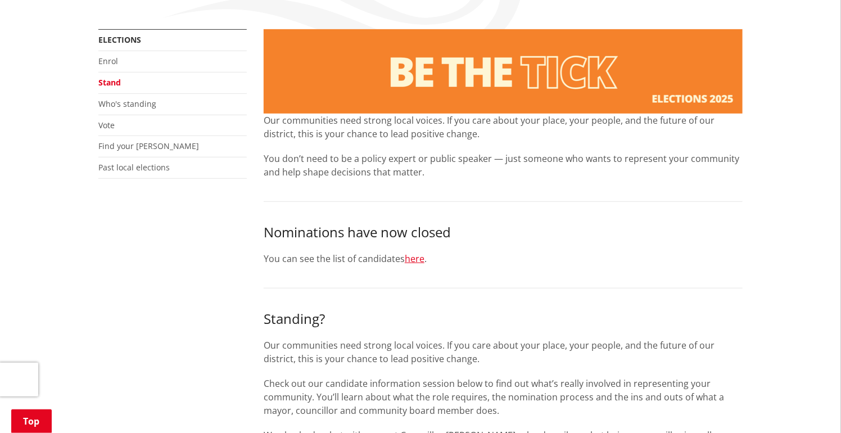
scroll to position [225, 0]
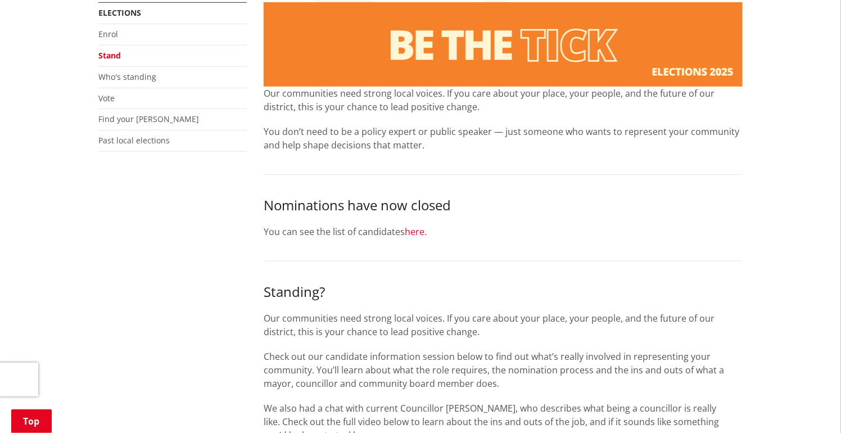
click at [415, 233] on link "here" at bounding box center [415, 231] width 20 height 12
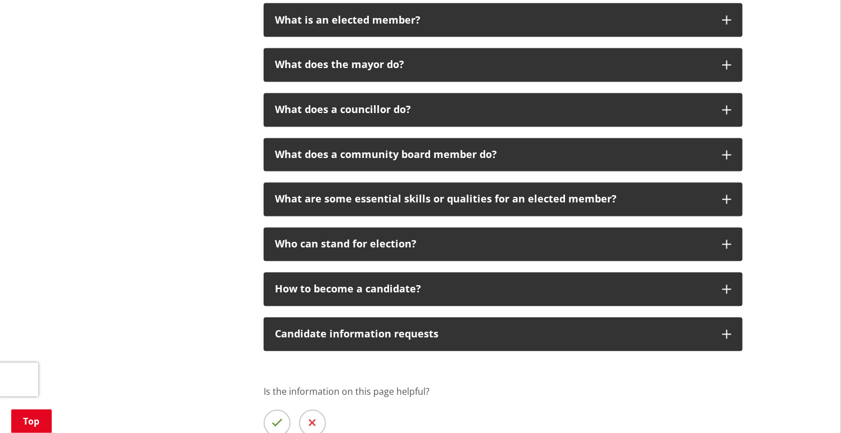
scroll to position [2136, 0]
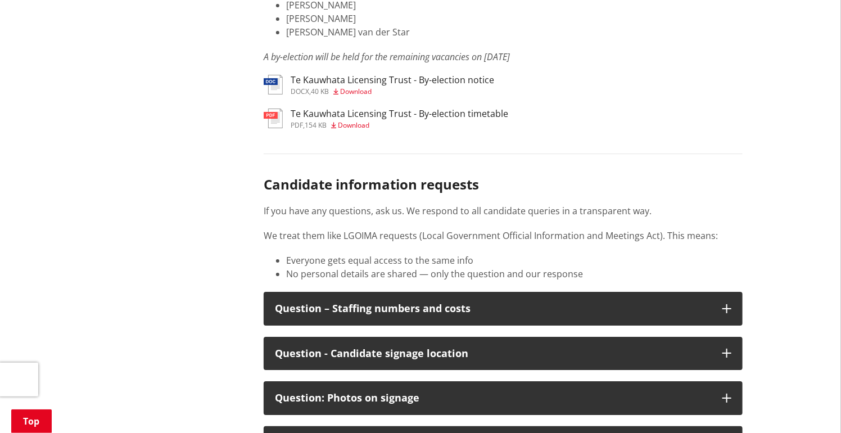
scroll to position [1518, 0]
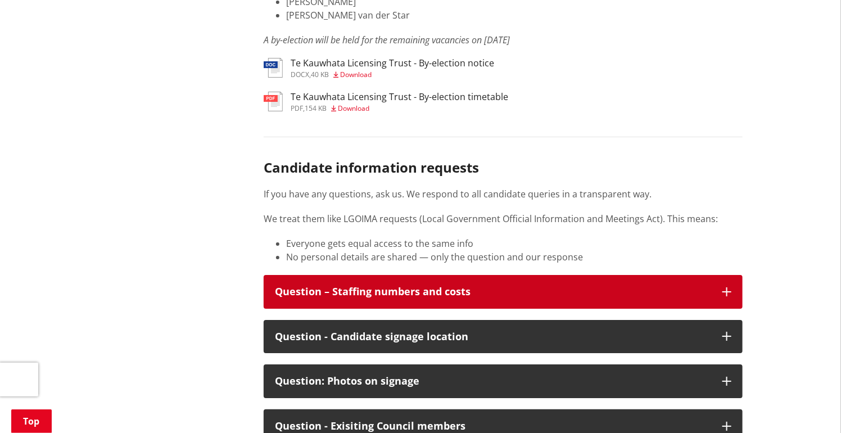
click at [430, 286] on div "Question – Staffing numbers and costs" at bounding box center [493, 291] width 436 height 11
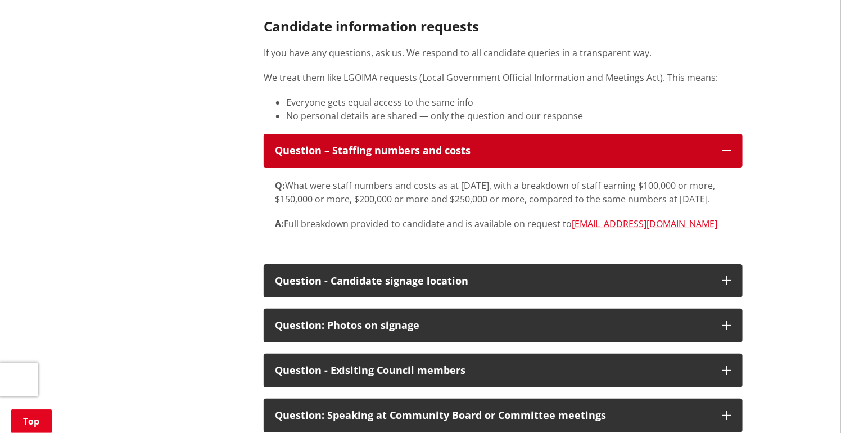
scroll to position [1687, 0]
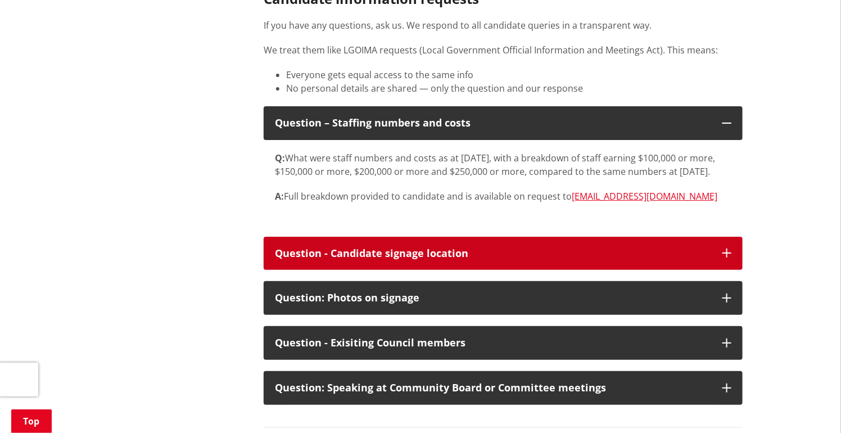
click at [379, 248] on div "Question - Candidate signage location" at bounding box center [493, 253] width 436 height 11
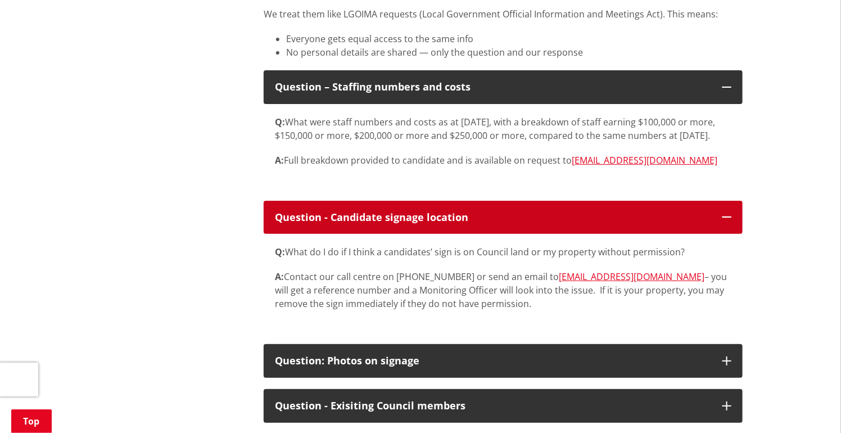
scroll to position [1743, 0]
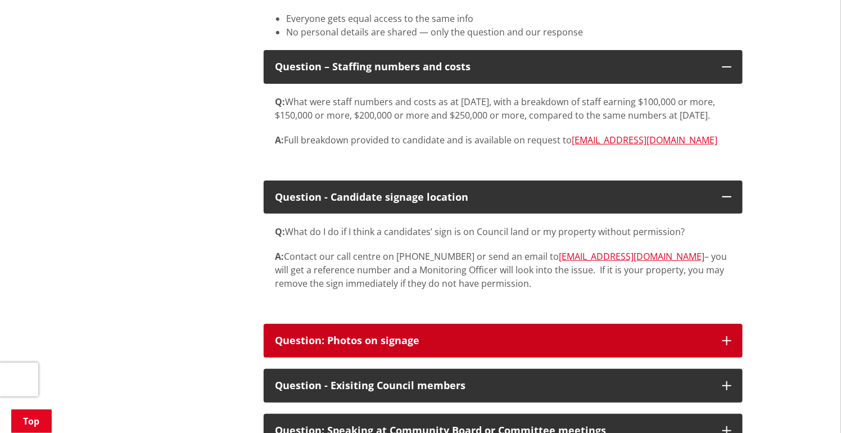
click at [341, 335] on div "Question: Photos on signage" at bounding box center [493, 340] width 436 height 11
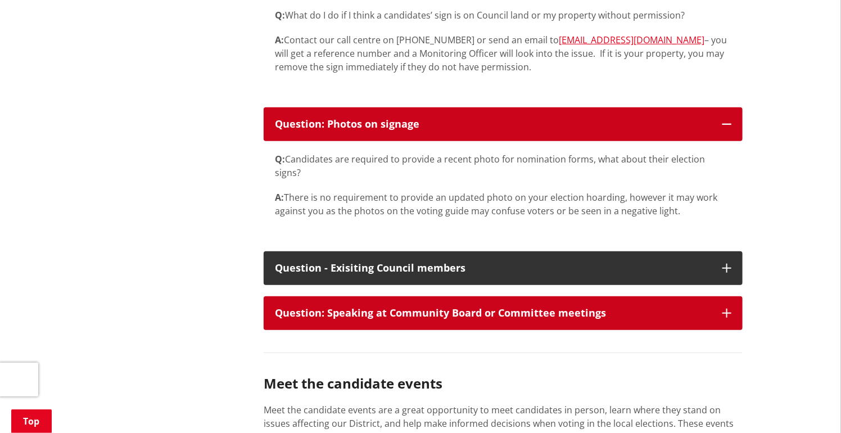
scroll to position [1968, 0]
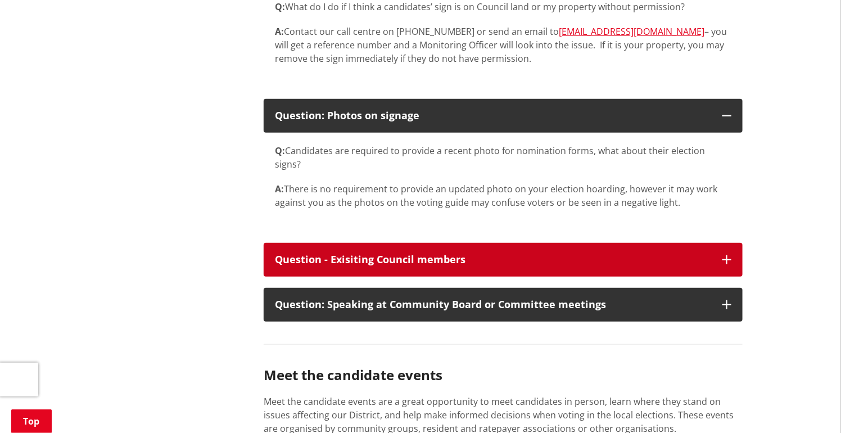
click at [374, 254] on div "Question - Exisiting Council members" at bounding box center [493, 259] width 436 height 11
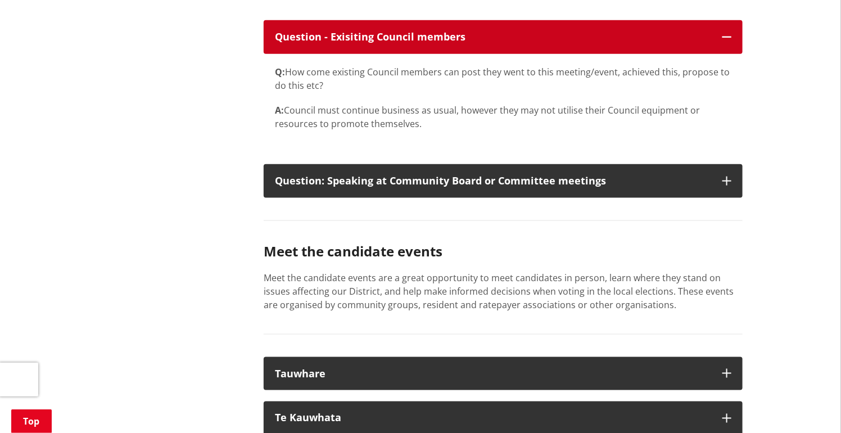
scroll to position [2193, 0]
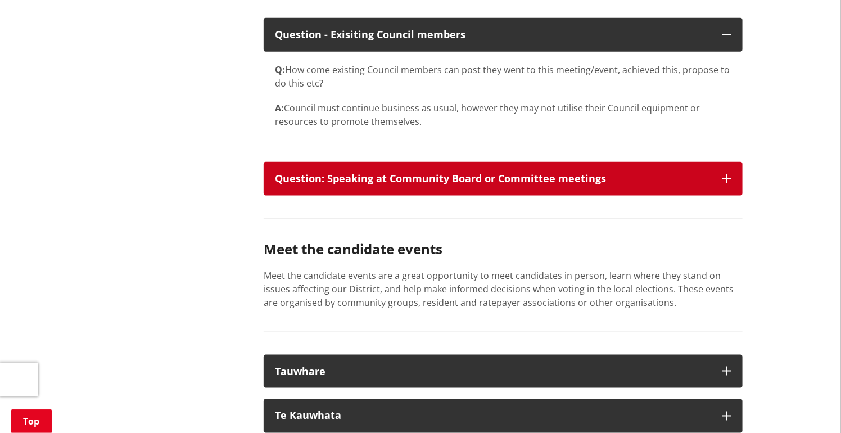
click at [370, 173] on div "Question: Speaking at Community Board or Committee meetings" at bounding box center [493, 178] width 436 height 11
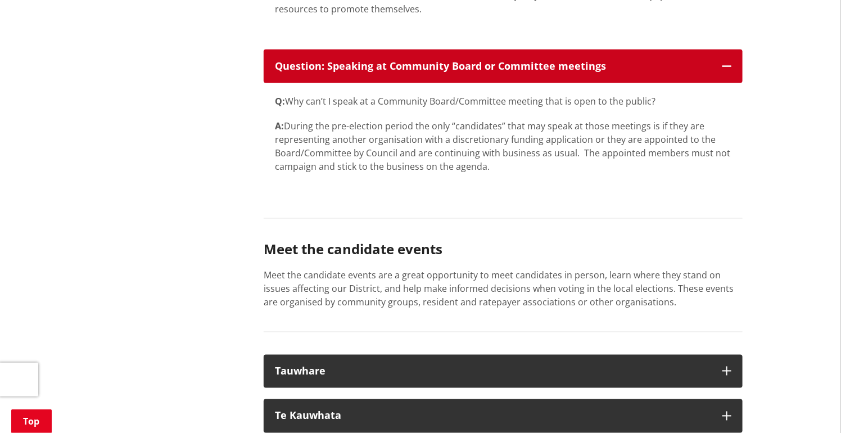
scroll to position [2361, 0]
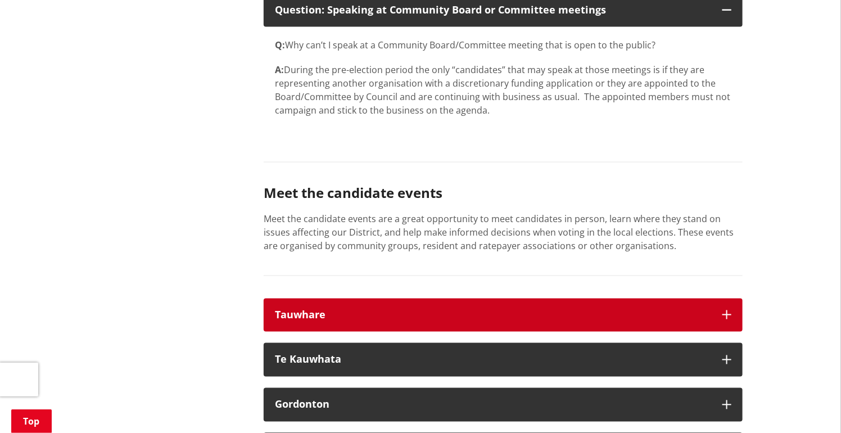
click at [365, 310] on div "Tauwhare" at bounding box center [493, 315] width 436 height 11
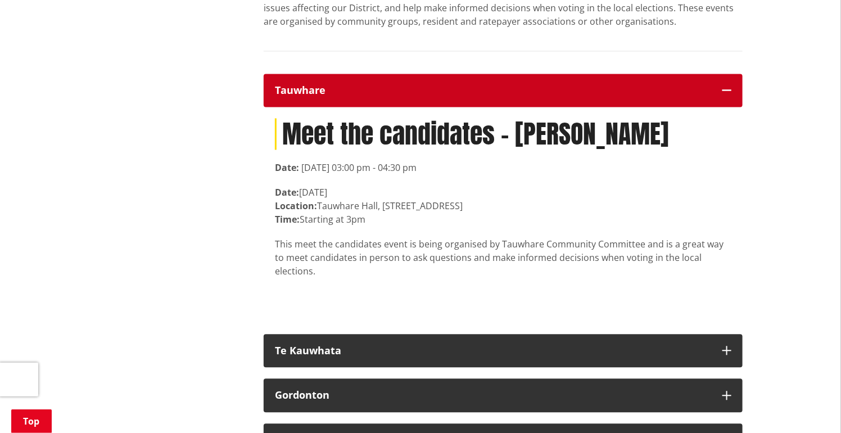
scroll to position [2642, 0]
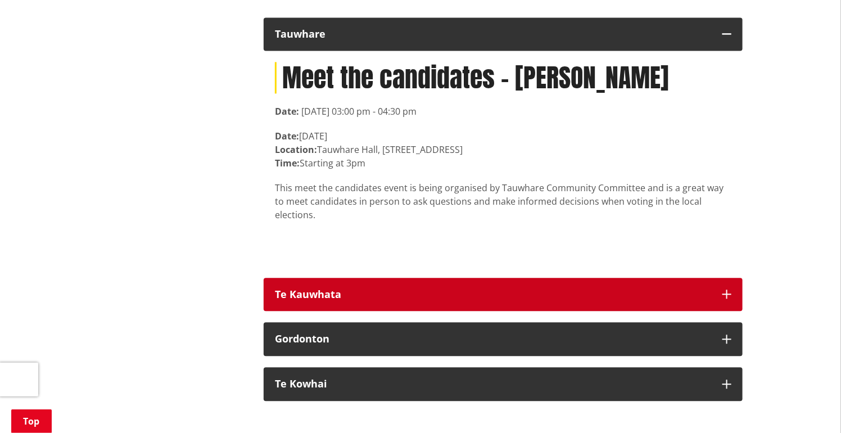
click at [357, 289] on div "Te Kauwhata" at bounding box center [493, 294] width 436 height 11
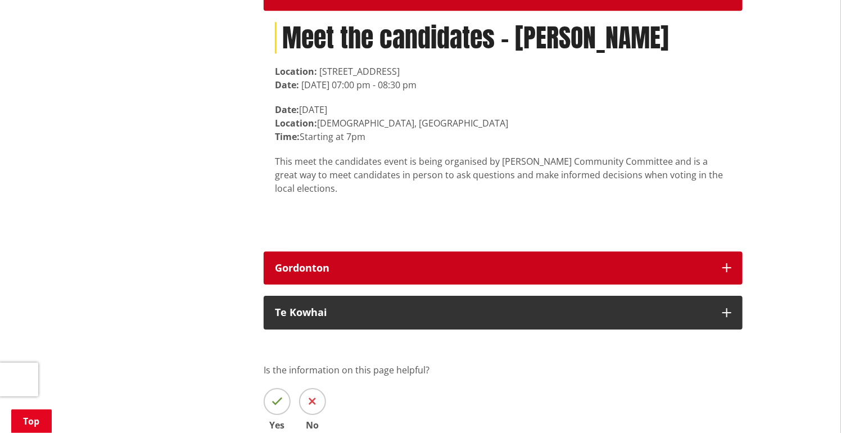
scroll to position [2923, 0]
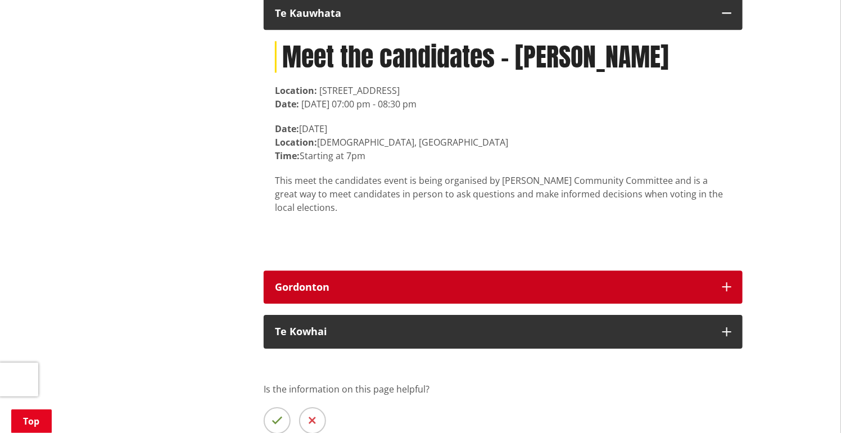
click at [378, 282] on div "Gordonton" at bounding box center [493, 287] width 436 height 11
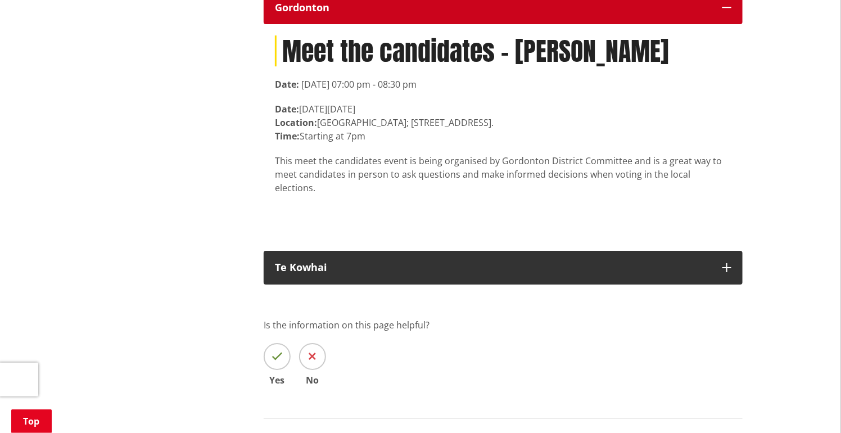
scroll to position [3205, 0]
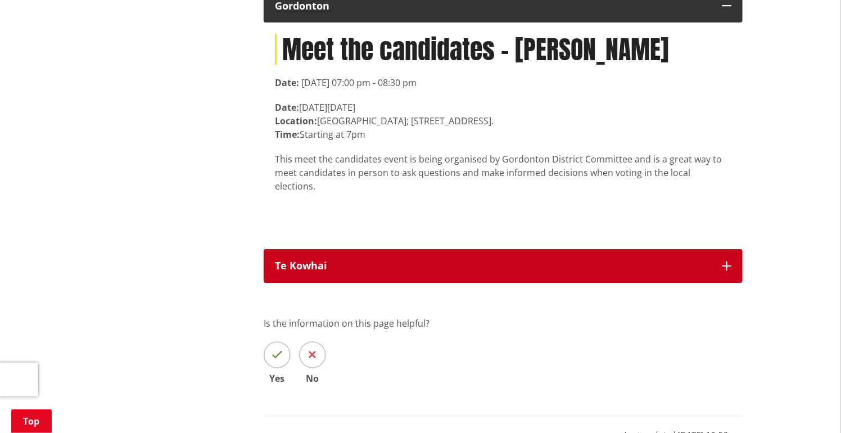
click at [386, 260] on div "Te Kowhai" at bounding box center [493, 265] width 436 height 11
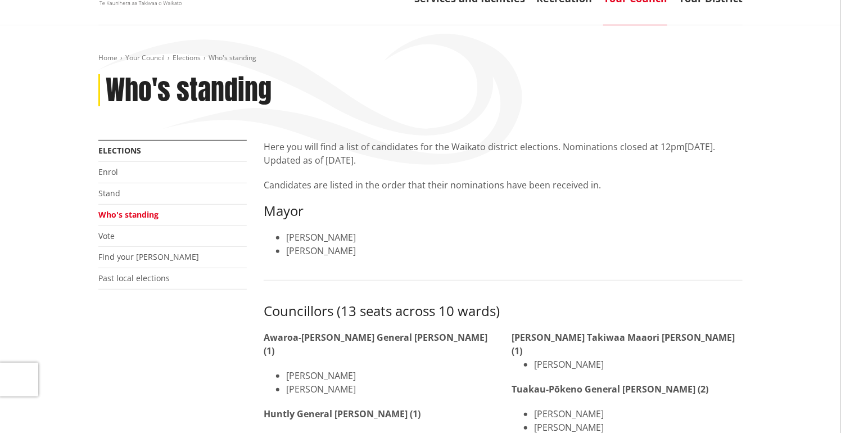
scroll to position [0, 0]
